Goal: Use online tool/utility: Utilize a website feature to perform a specific function

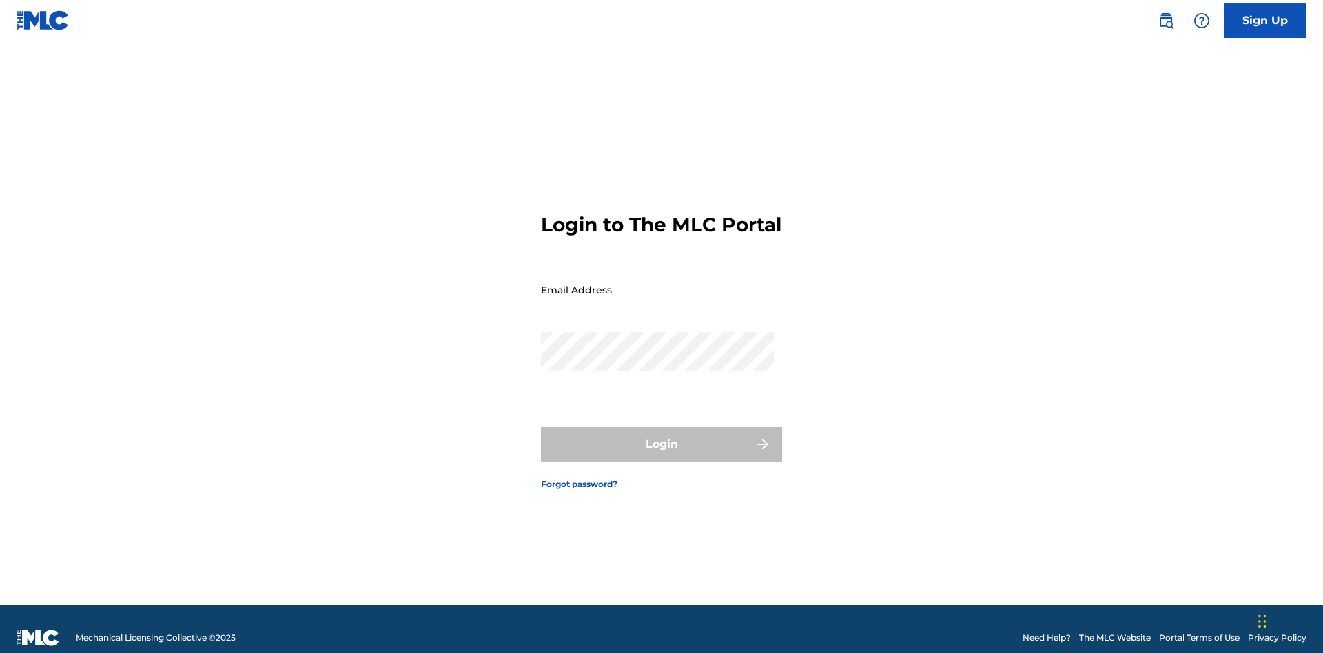
scroll to position [18, 0]
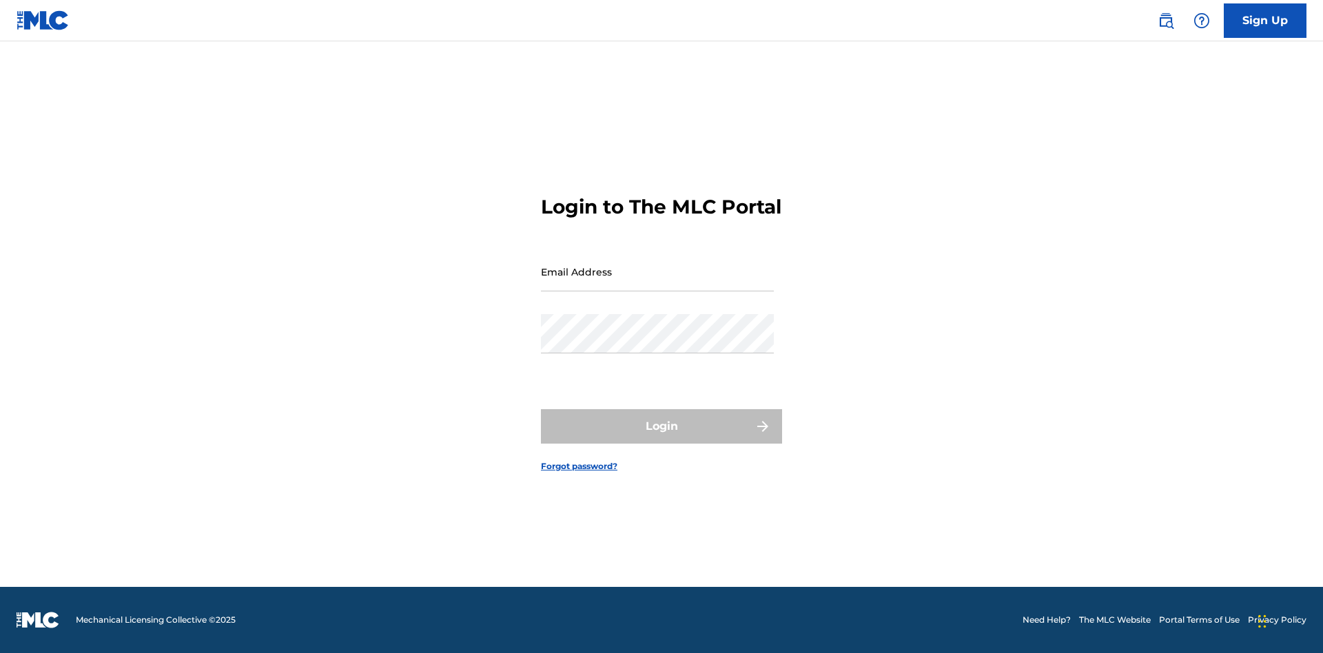
click at [657, 283] on input "Email Address" at bounding box center [657, 271] width 233 height 39
type input "[PERSON_NAME][EMAIL_ADDRESS][PERSON_NAME][DOMAIN_NAME]"
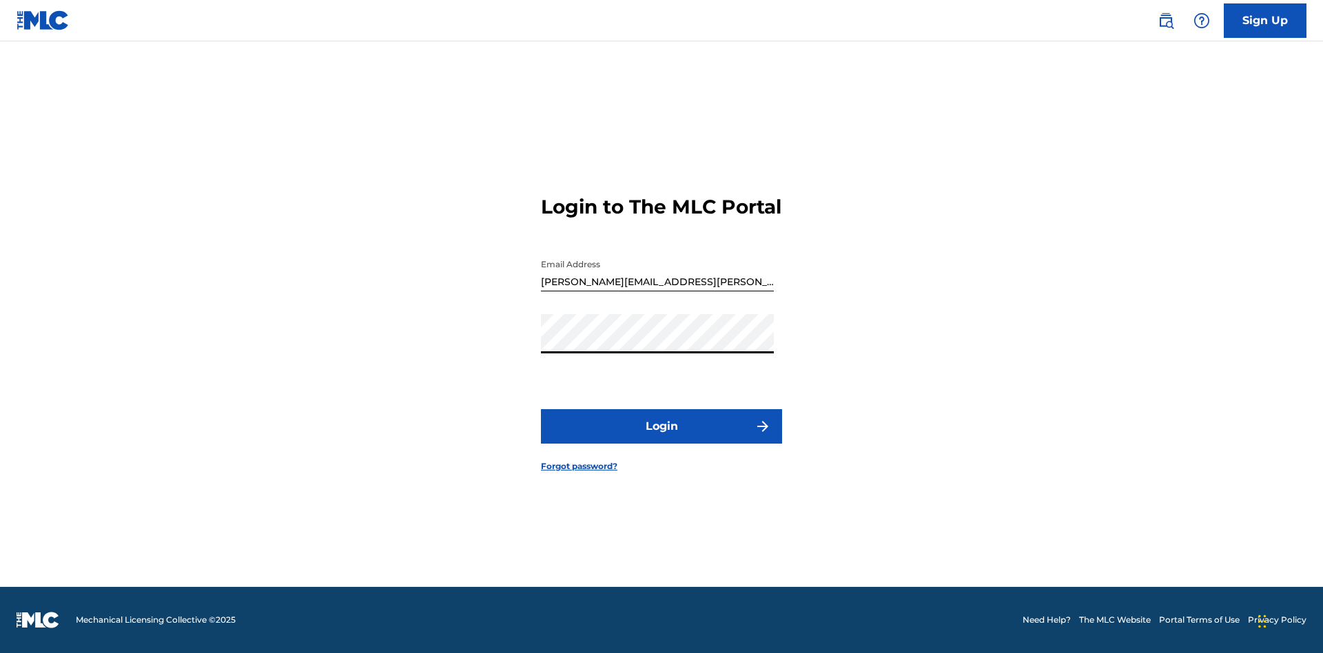
click at [662, 438] on button "Login" at bounding box center [661, 426] width 241 height 34
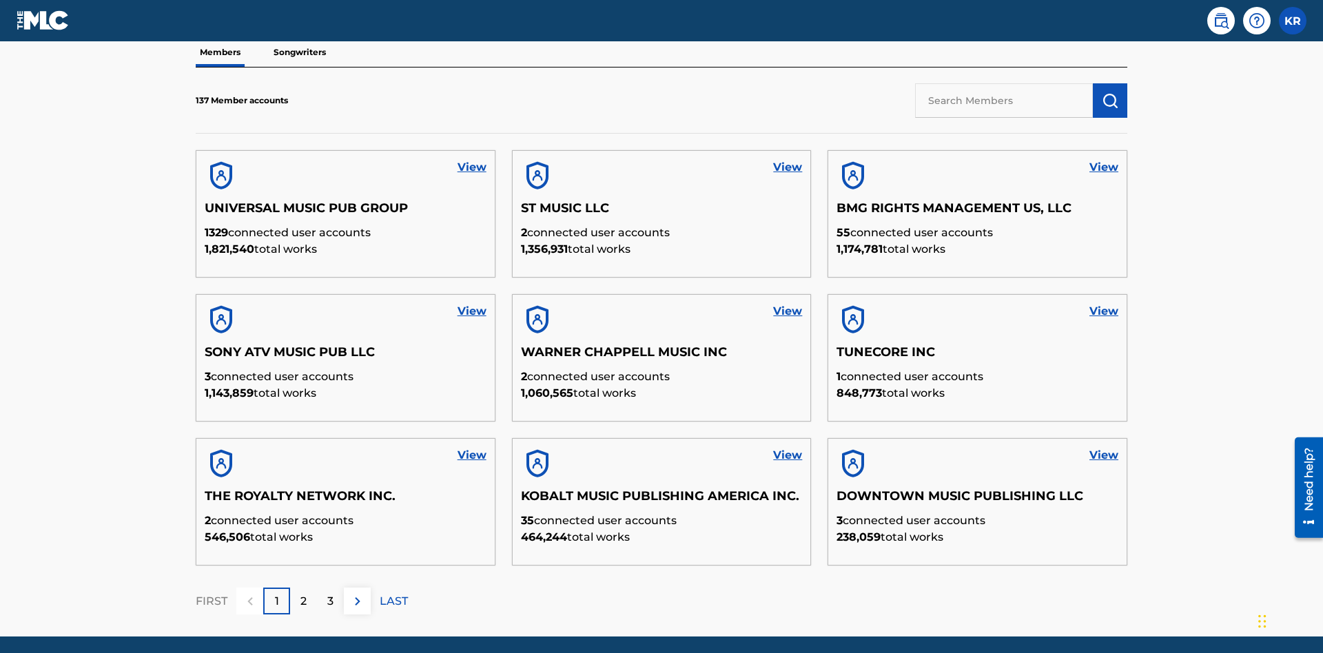
click at [1004, 100] on input "text" at bounding box center [1004, 100] width 178 height 34
type input "QUEEN PUBLISHA"
click at [1110, 92] on img "submit" at bounding box center [1110, 100] width 17 height 17
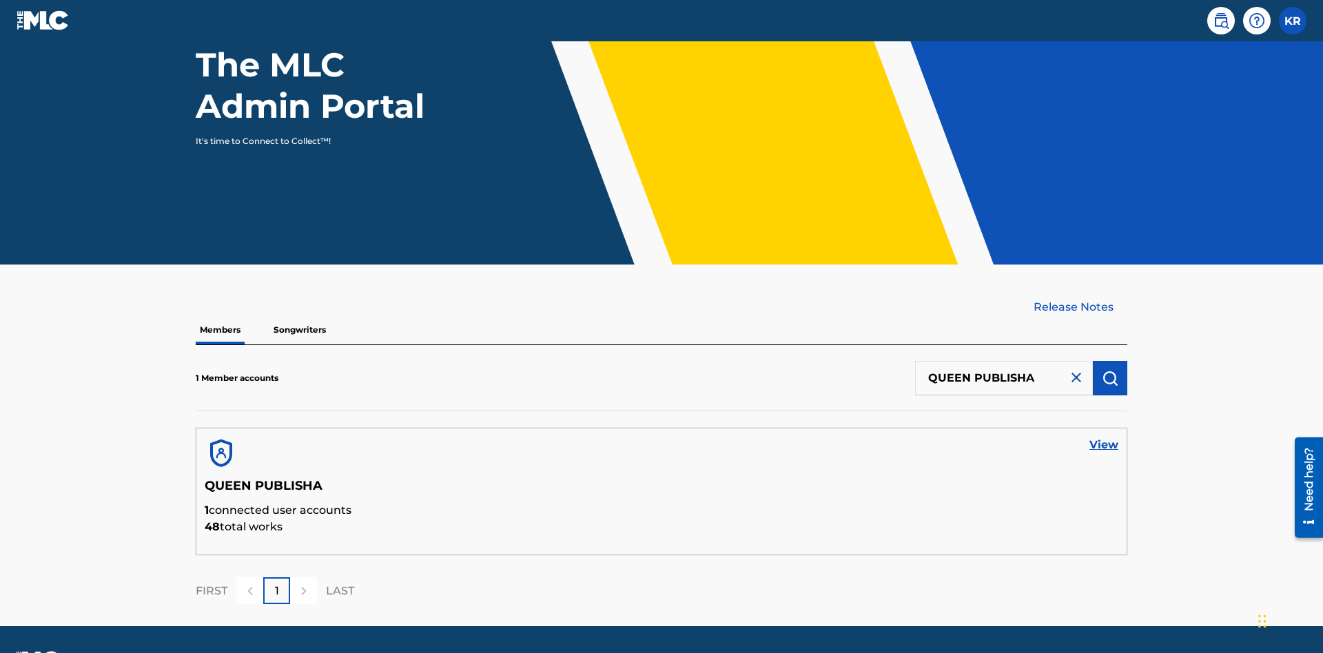
click at [1104, 437] on link "View" at bounding box center [1104, 445] width 29 height 17
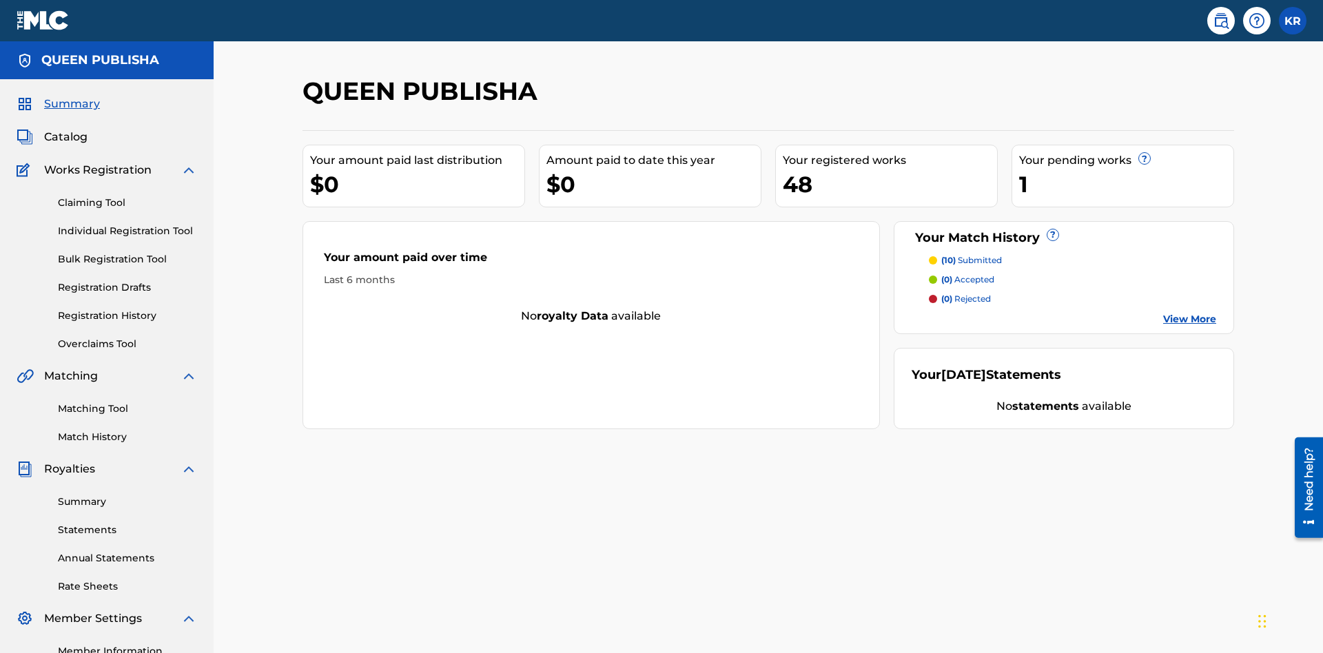
click at [127, 402] on link "Matching Tool" at bounding box center [127, 409] width 139 height 14
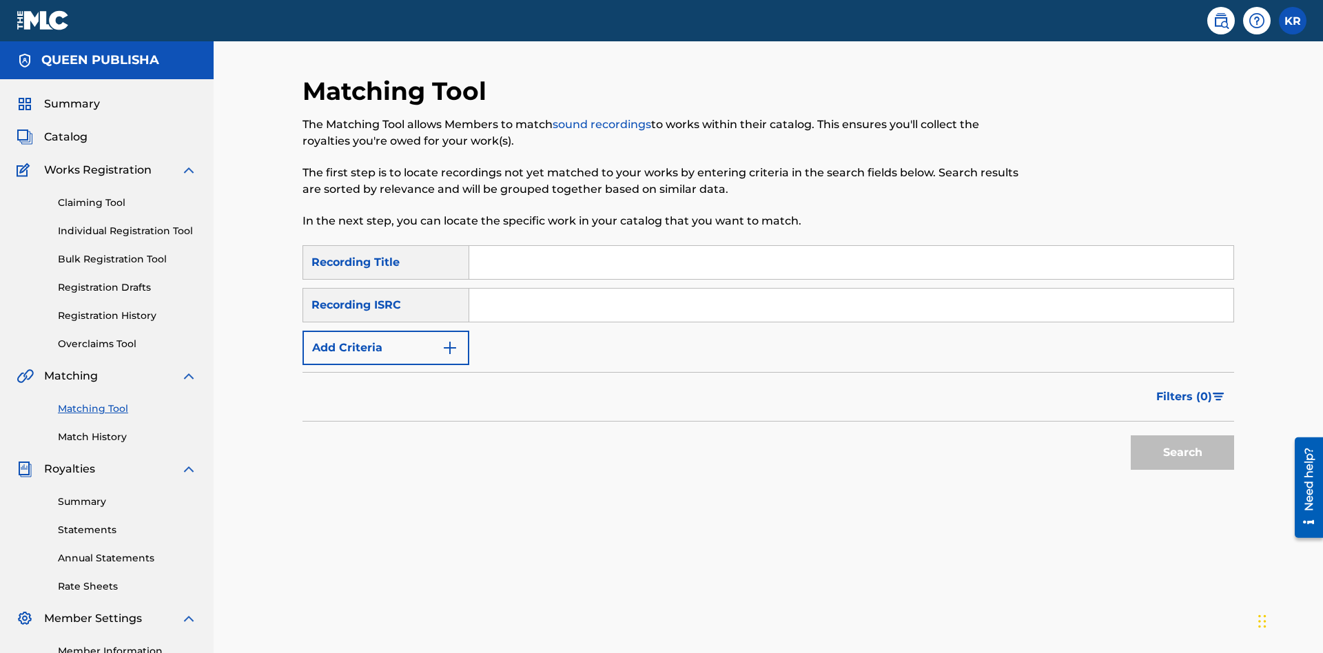
click at [851, 246] on input "Search Form" at bounding box center [851, 262] width 764 height 33
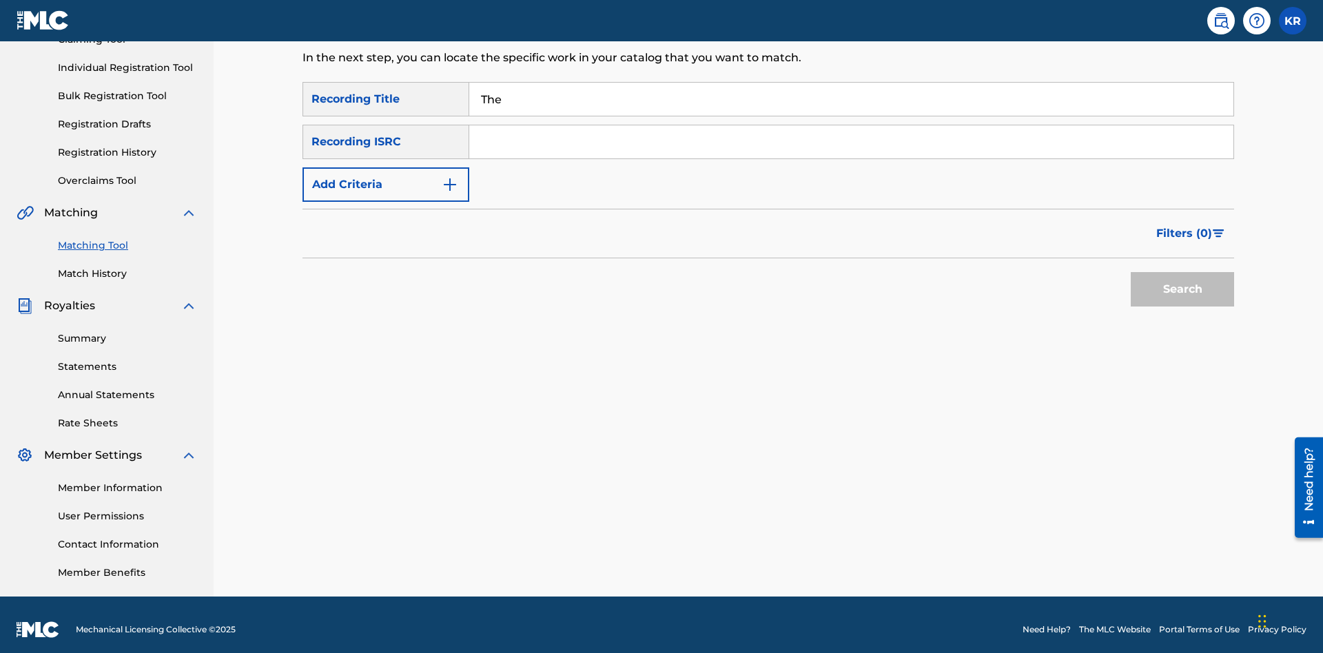
type input "The"
click at [1183, 280] on button "Search" at bounding box center [1182, 289] width 103 height 34
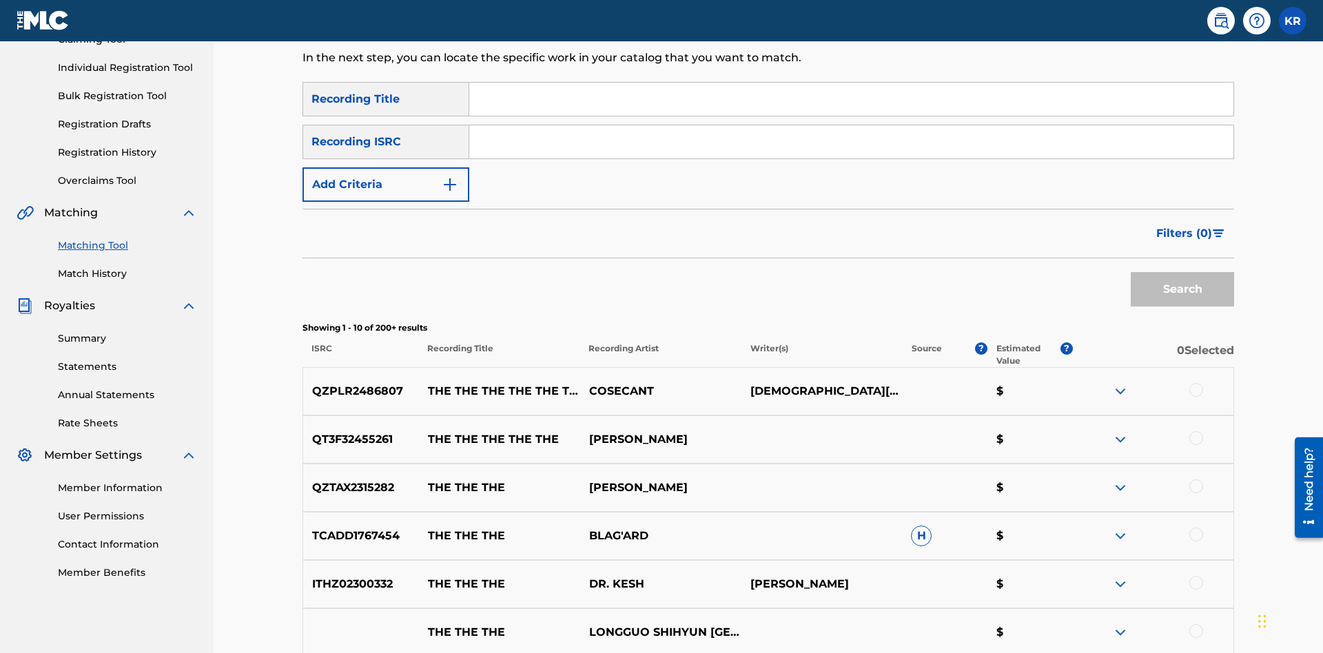
click at [851, 125] on input "Search Form" at bounding box center [851, 141] width 764 height 33
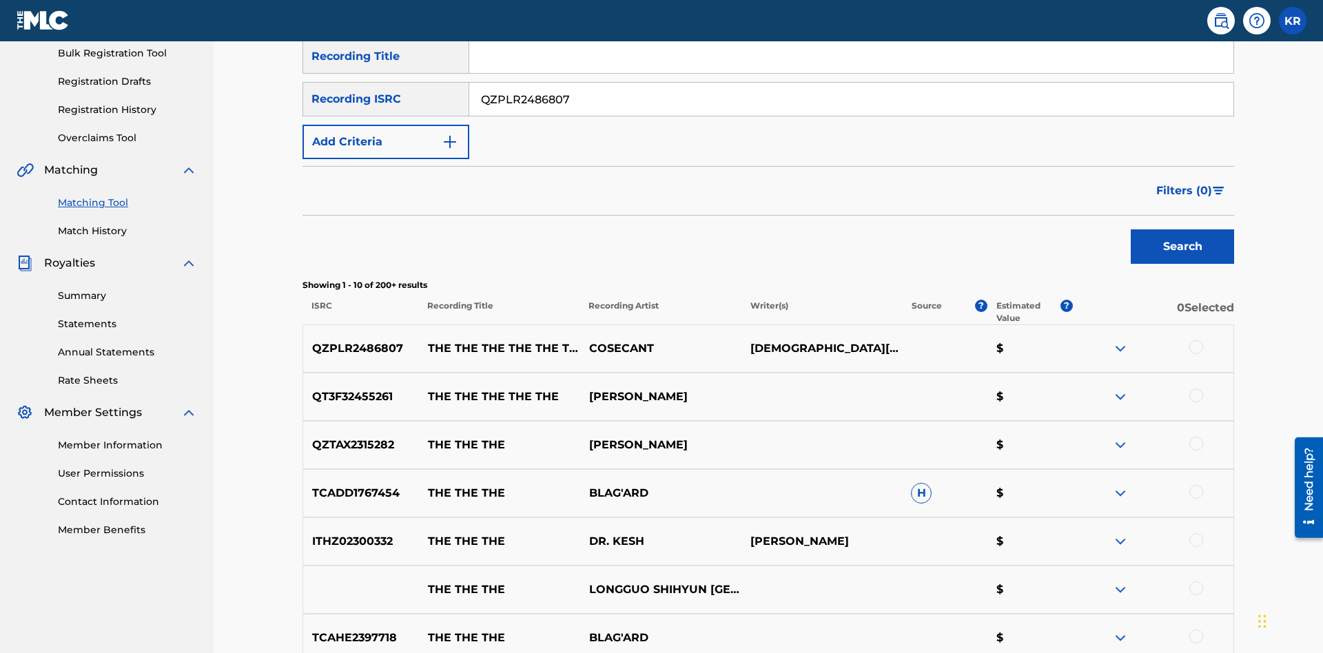
type input "QZPLR2486807"
click at [1183, 229] on button "Search" at bounding box center [1182, 246] width 103 height 34
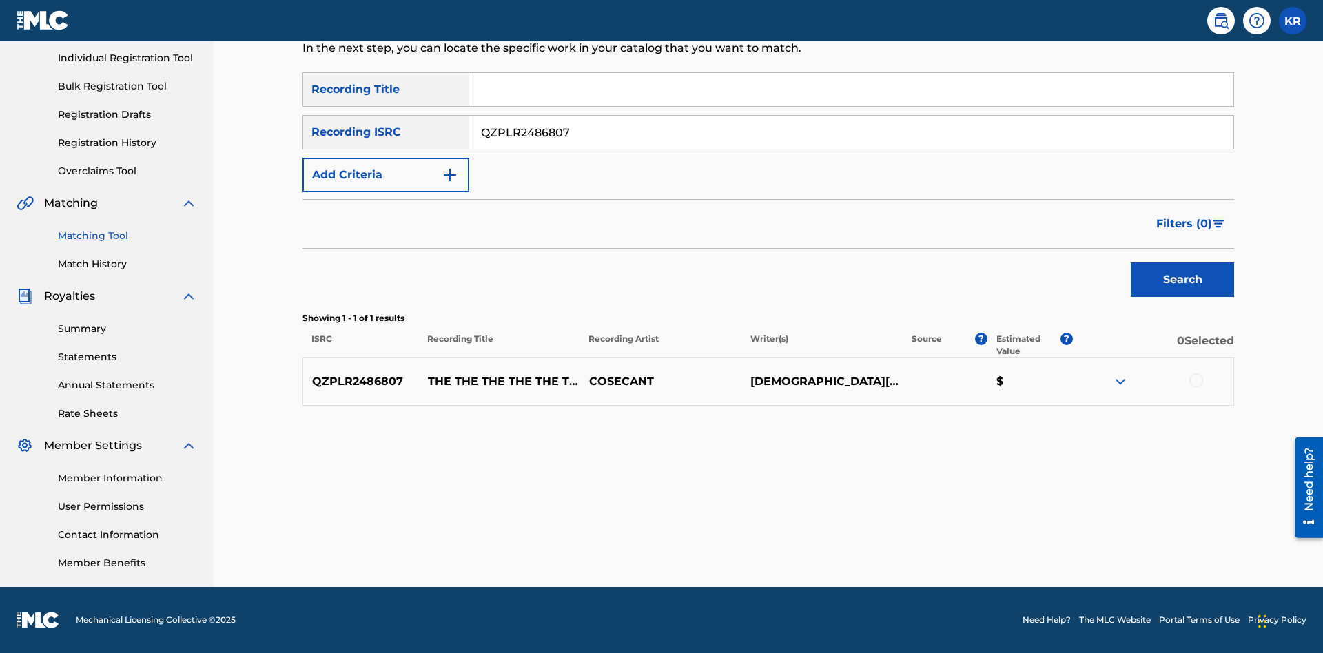
click at [1196, 380] on div at bounding box center [1196, 381] width 14 height 14
click at [968, 541] on button "Match 1 Group" at bounding box center [968, 541] width 152 height 34
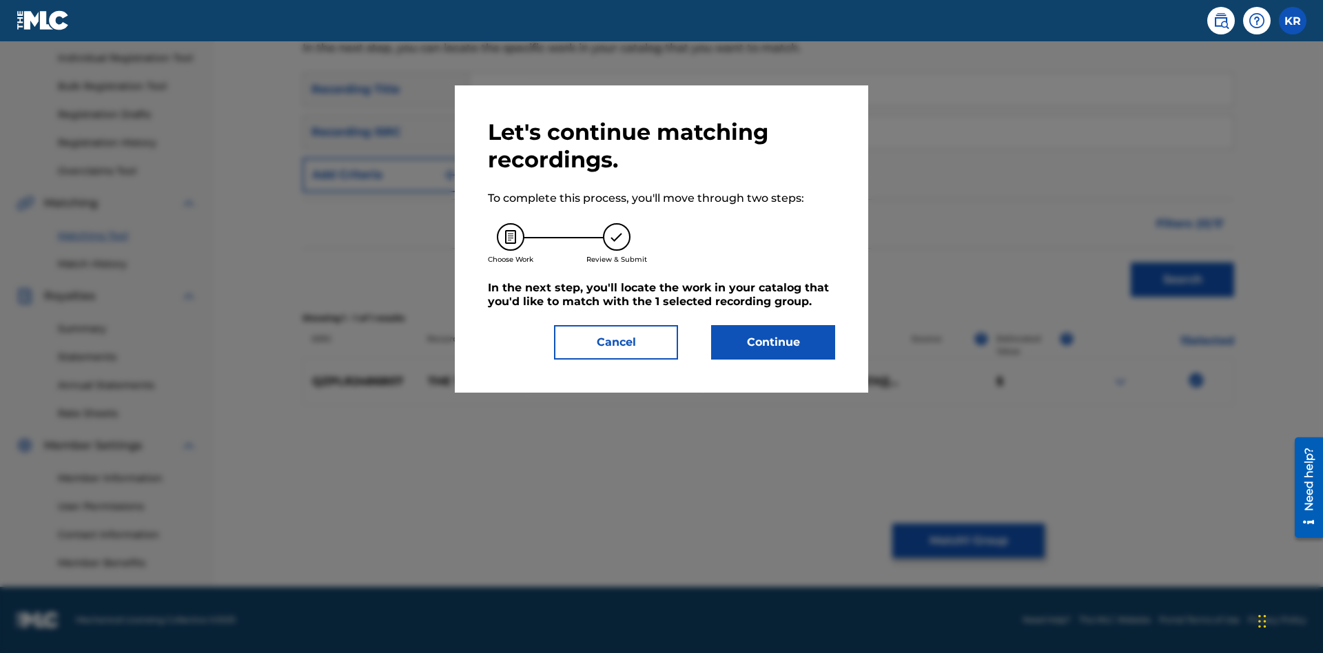
click at [773, 342] on button "Continue" at bounding box center [773, 342] width 124 height 34
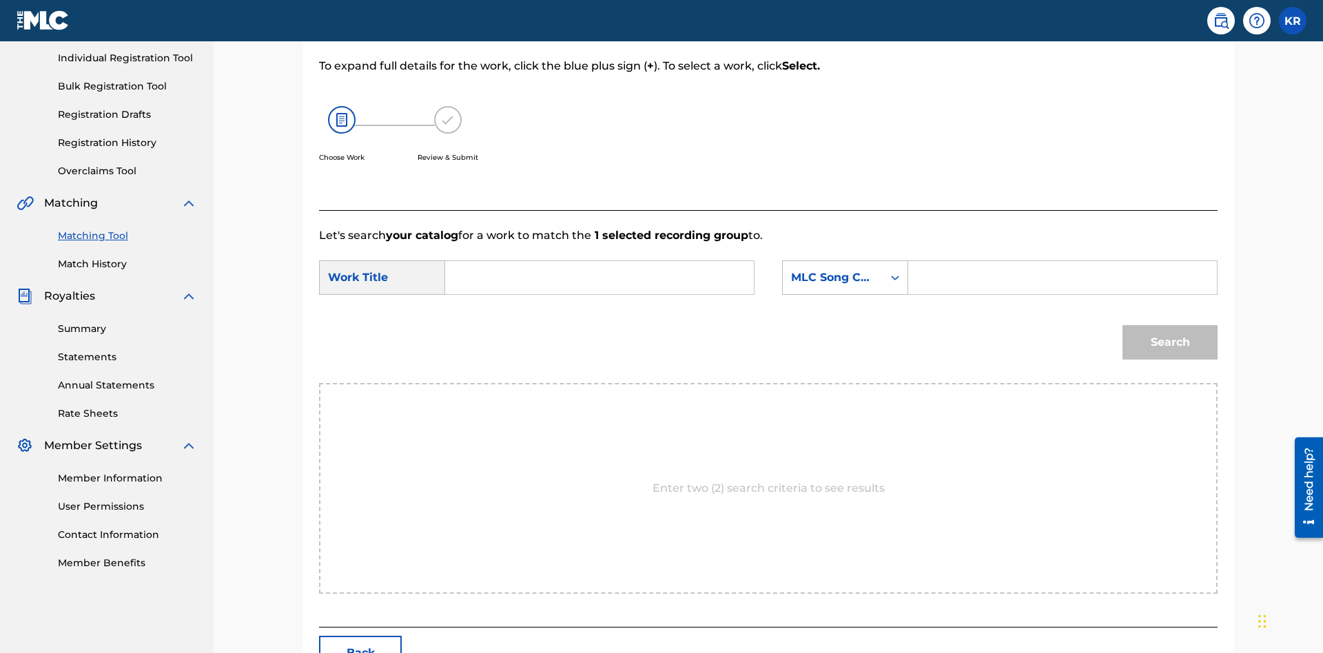
click at [600, 261] on input "Search Form" at bounding box center [599, 277] width 285 height 33
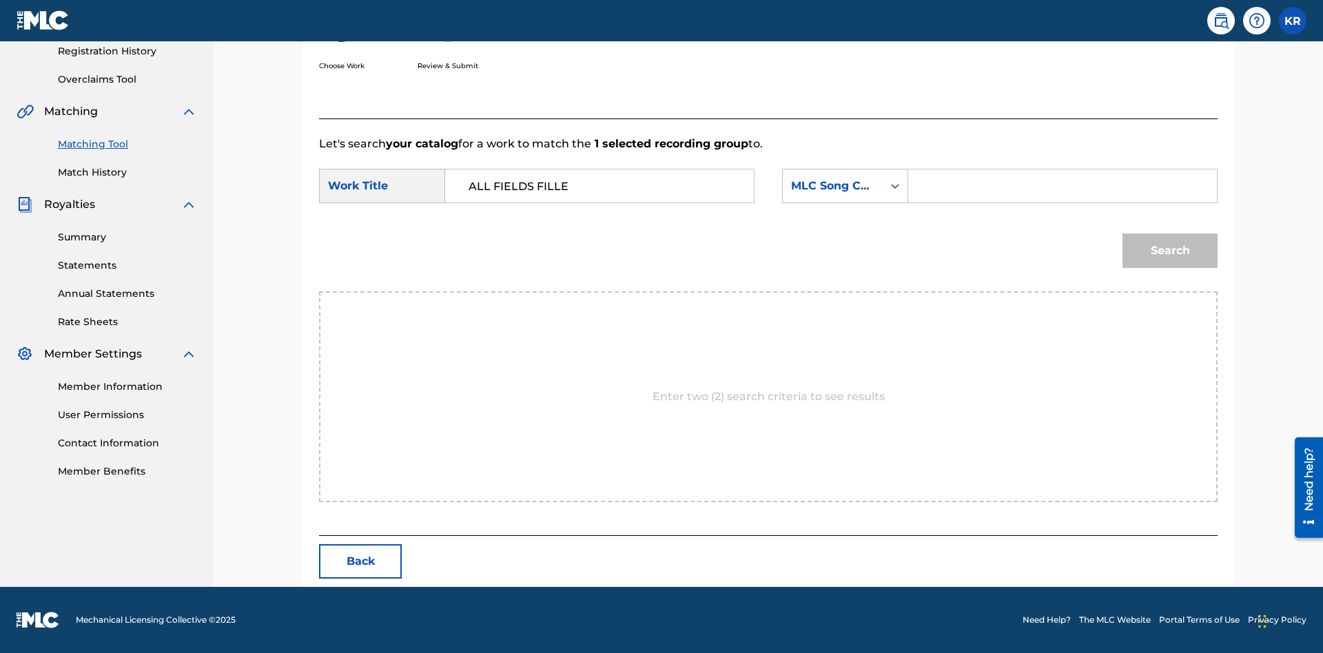
type input "ALL FIELDS FILLED"
